Goal: Information Seeking & Learning: Learn about a topic

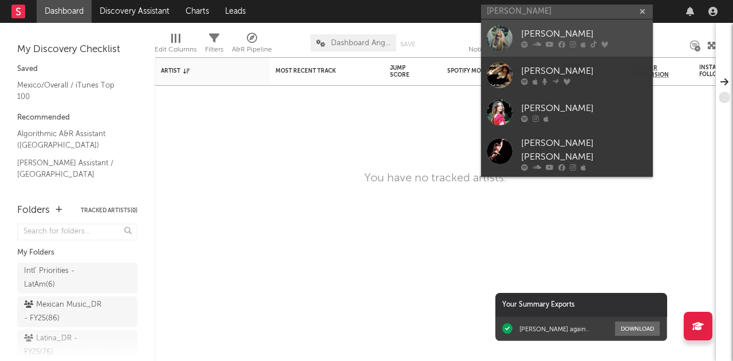
type input "elena ros"
click at [539, 30] on div "[PERSON_NAME]" at bounding box center [584, 34] width 126 height 14
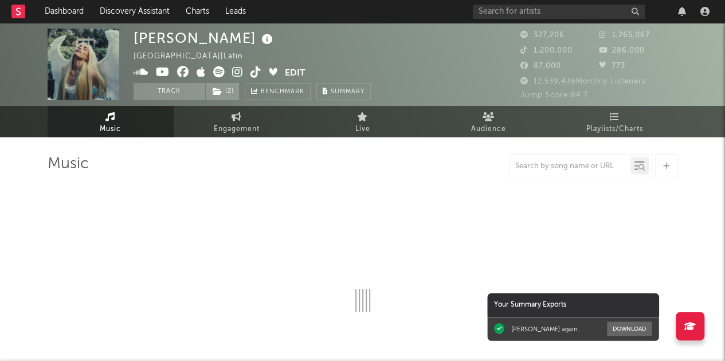
select select "6m"
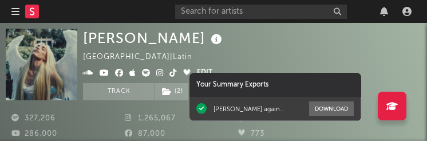
select select "6m"
